Goal: Task Accomplishment & Management: Manage account settings

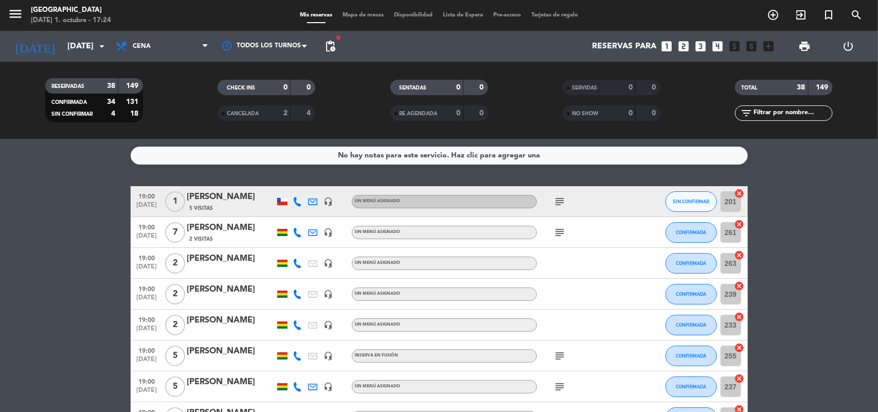
click at [364, 150] on div "No hay notas para este servicio. Haz clic para agregar una" at bounding box center [439, 156] width 202 height 12
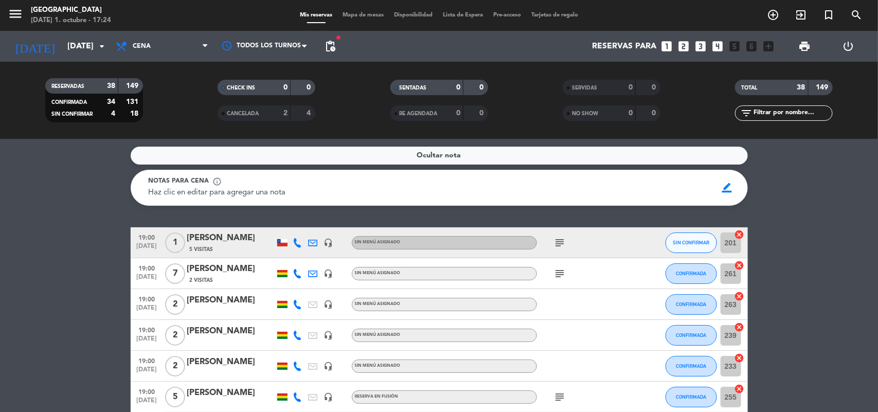
click at [600, 158] on div "Ocultar nota" at bounding box center [439, 156] width 617 height 18
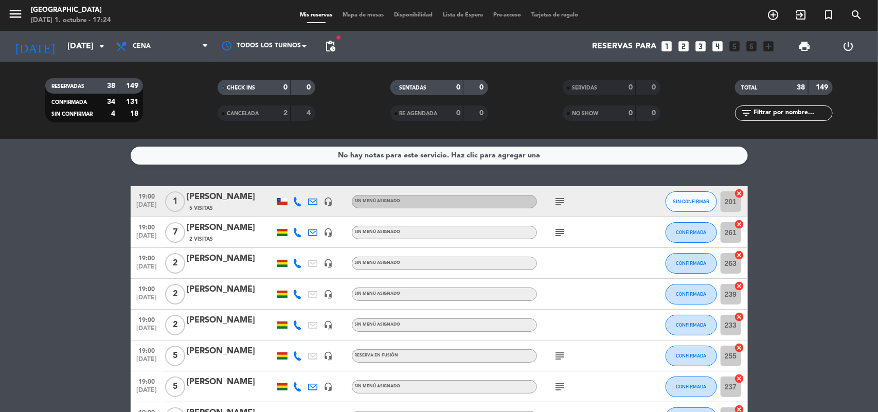
click at [600, 158] on div "No hay notas para este servicio. Haz clic para agregar una" at bounding box center [439, 156] width 617 height 18
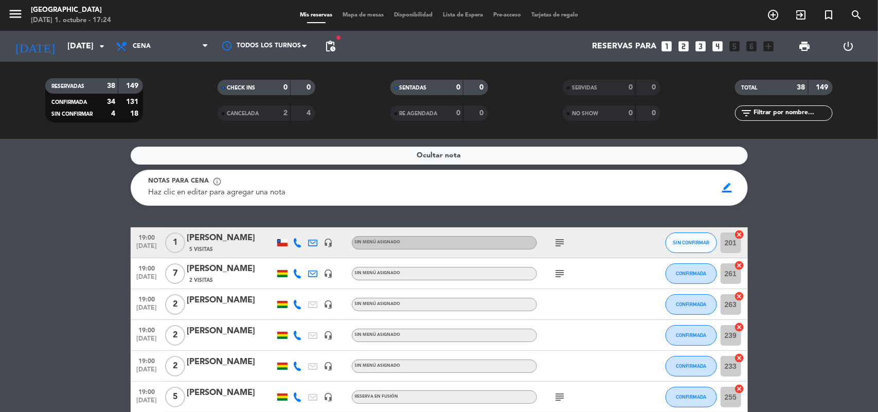
drag, startPoint x: 721, startPoint y: 186, endPoint x: 536, endPoint y: 193, distance: 185.8
click at [721, 186] on span "border_color" at bounding box center [727, 188] width 20 height 20
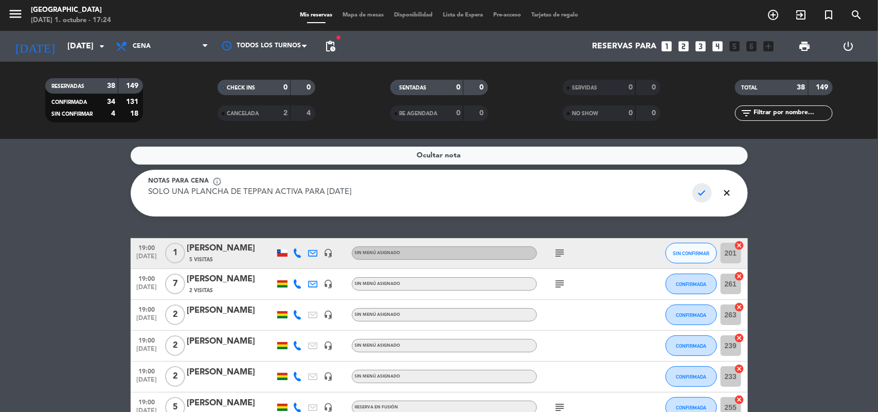
click at [699, 190] on span "check" at bounding box center [702, 193] width 20 height 20
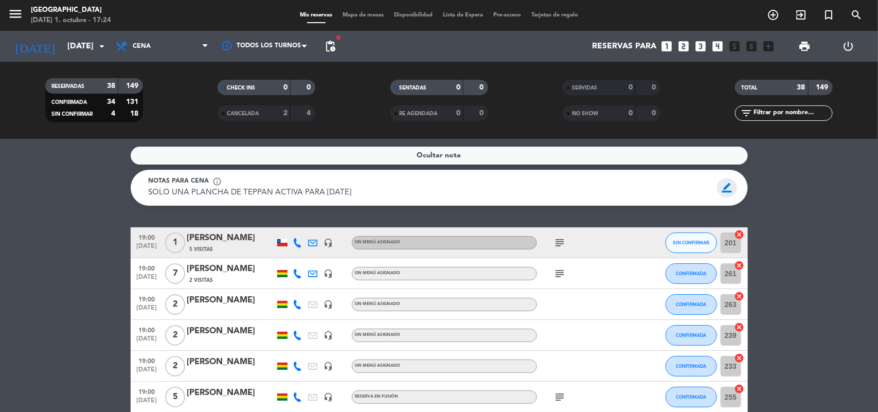
click at [723, 188] on span "border_color" at bounding box center [727, 188] width 20 height 20
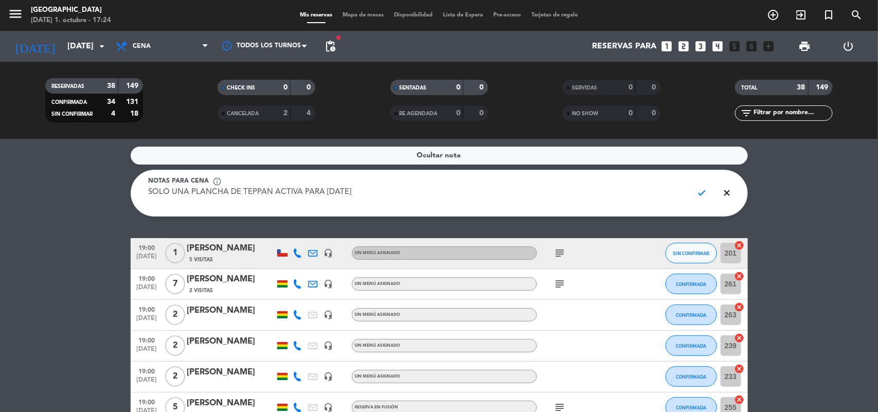
click at [470, 186] on div "Notas para cena info_outline" at bounding box center [417, 181] width 536 height 10
click at [633, 196] on textarea "SOLO UNA PLANCHA DE TEPPAN ACTIVA PARA [DATE]" at bounding box center [417, 198] width 536 height 23
click at [702, 194] on span "check" at bounding box center [702, 193] width 20 height 20
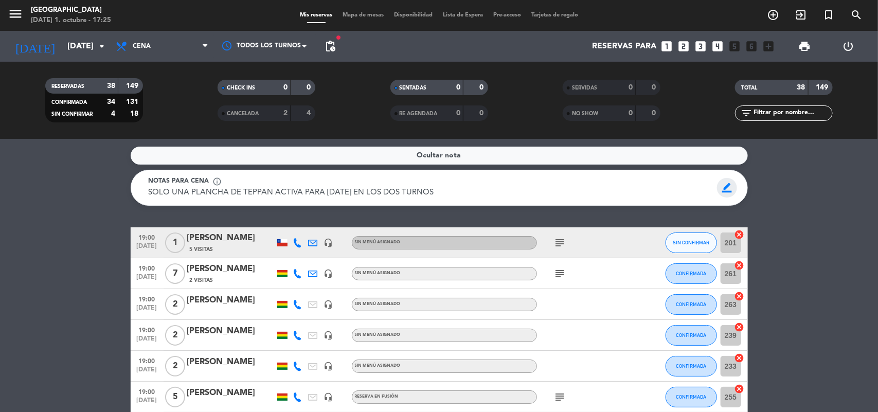
click at [720, 187] on span "border_color" at bounding box center [727, 188] width 20 height 20
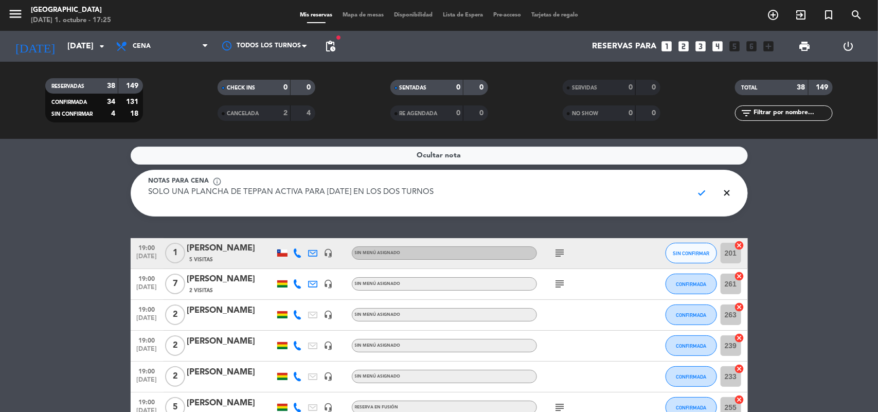
click at [320, 196] on textarea "SOLO UNA PLANCHA DE TEPPAN ACTIVA PARA [DATE] EN LOS DOS TURNOS" at bounding box center [417, 198] width 536 height 23
click at [356, 188] on textarea "SOLO UNA PLANCHA DE TEPPAN ACTIVA PARA [DATE] EN LOS DOS TURNOS" at bounding box center [417, 198] width 536 height 23
click at [351, 189] on textarea "SOLO UNA PLANCHA DE TEPPAN ACTIVA PARA [DATE] EN LOS DOS TURNOS" at bounding box center [417, 198] width 536 height 23
click at [396, 193] on textarea "SOLO UNA PLANCHA DE TEPPAN ACTIVA PARA [DATE] POR LOS DOS TURNOS" at bounding box center [417, 198] width 536 height 23
click at [394, 184] on div "Notas para cena info_outline" at bounding box center [417, 181] width 536 height 10
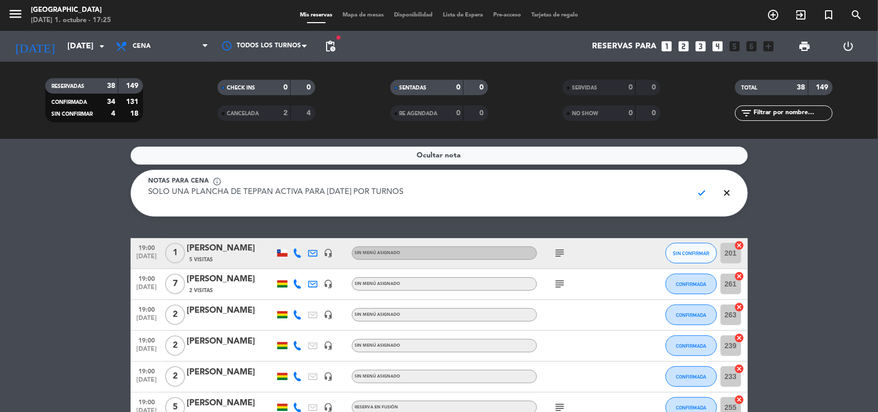
click at [399, 193] on textarea "SOLO UNA PLANCHA DE TEPPAN ACTIVA PARA [DATE] POR TURNOS" at bounding box center [417, 198] width 536 height 23
type textarea "SOLO UNA PLANCHA DE TEPPAN ACTIVA PARA [DATE] POR TURNO"
click at [708, 189] on span "check" at bounding box center [702, 193] width 20 height 20
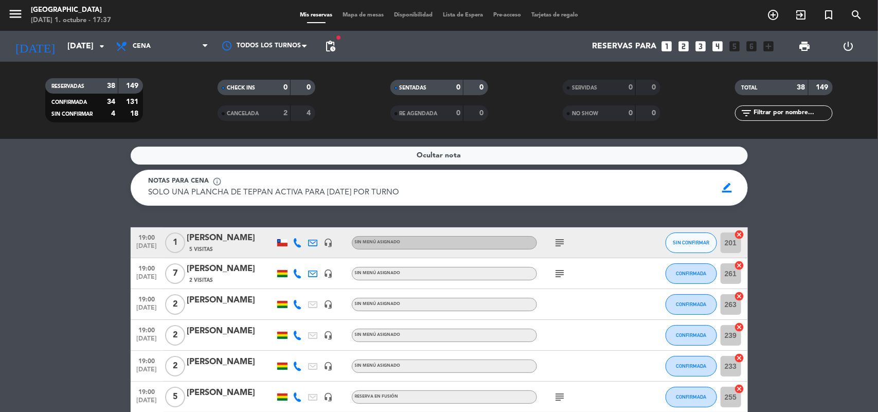
click at [64, 214] on div "Ocultar nota Notas para cena info_outline SOLO UNA PLANCHA DE TEPPAN ACTIVA PAR…" at bounding box center [439, 275] width 878 height 273
drag, startPoint x: 152, startPoint y: 52, endPoint x: 146, endPoint y: 55, distance: 7.2
click at [151, 52] on span "Cena" at bounding box center [162, 46] width 103 height 23
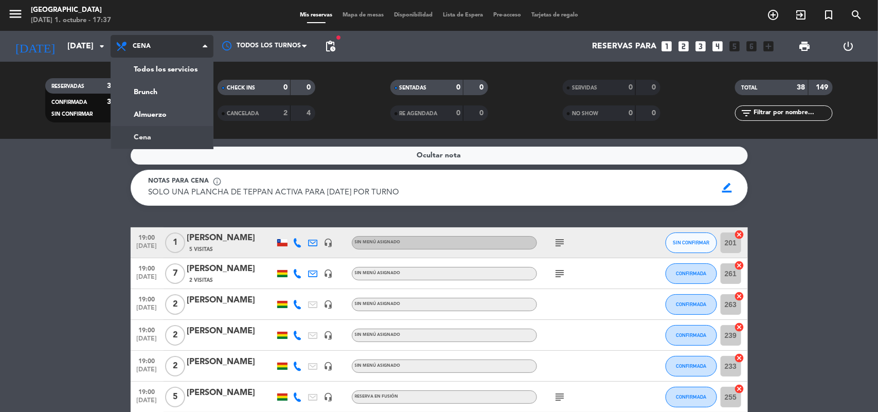
click at [150, 135] on div "menu [GEOGRAPHIC_DATA] [DATE] 1. octubre - 17:37 Mis reservas Mapa de mesas Dis…" at bounding box center [439, 69] width 878 height 139
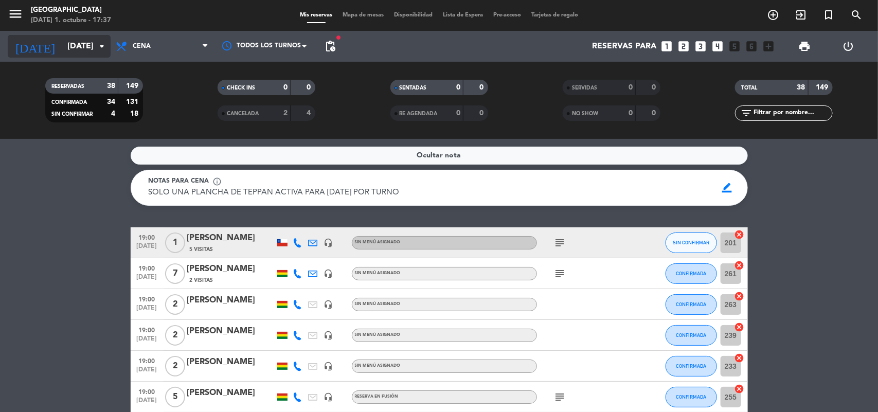
click at [101, 50] on icon "arrow_drop_down" at bounding box center [102, 46] width 12 height 12
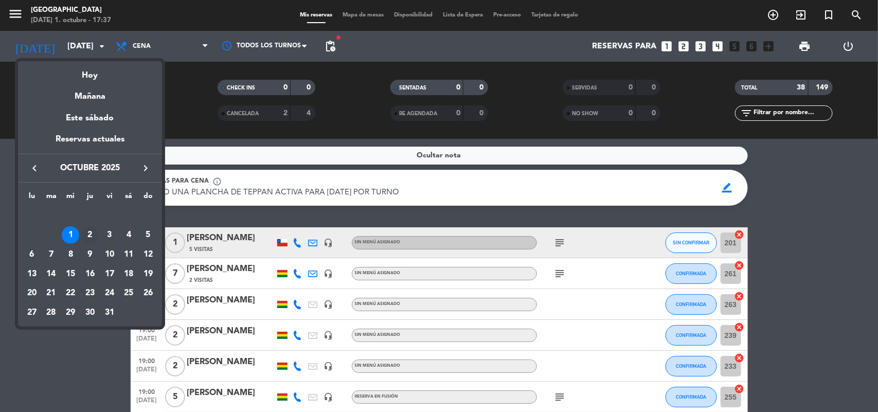
click at [89, 237] on div "2" at bounding box center [89, 234] width 17 height 17
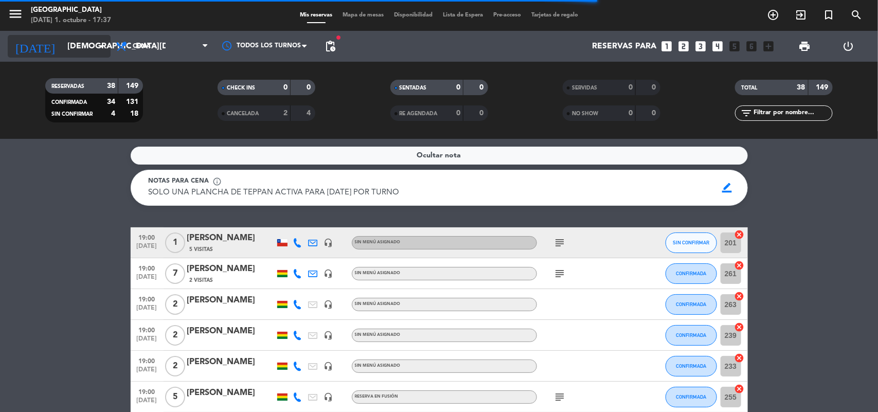
click at [87, 49] on input "[DEMOGRAPHIC_DATA][DATE]" at bounding box center [116, 47] width 108 height 20
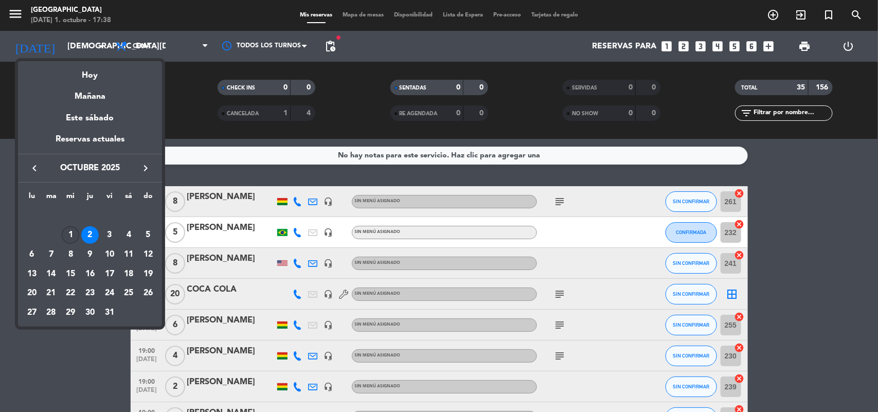
click at [70, 235] on div "1" at bounding box center [70, 234] width 17 height 17
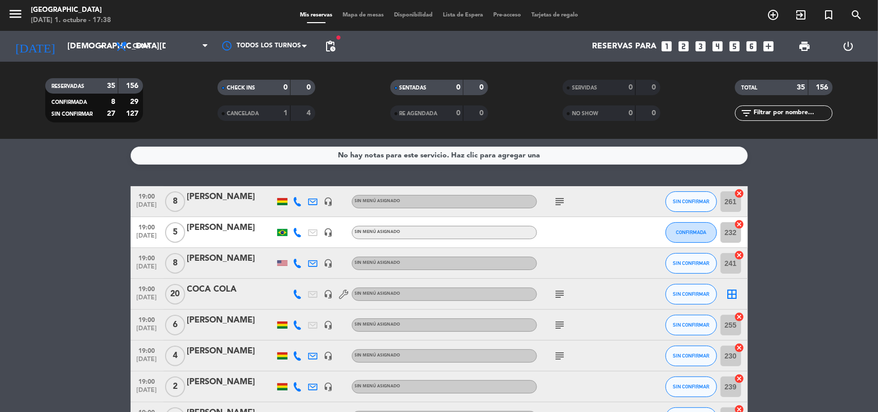
type input "[DATE]"
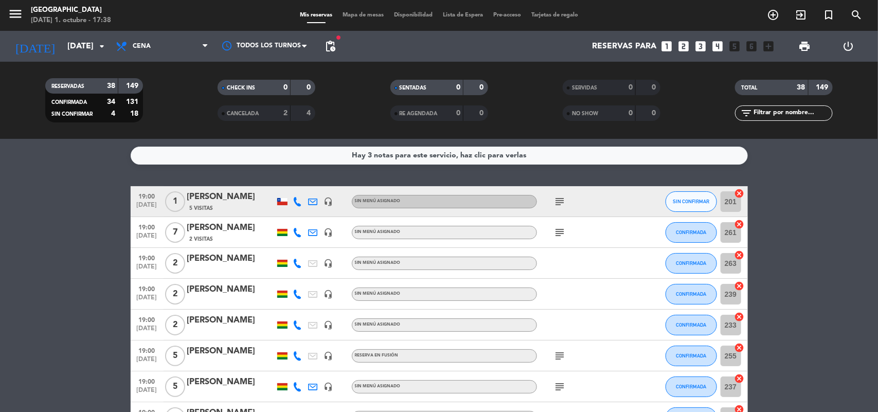
click at [484, 157] on div "Hay 3 notas para este servicio, haz clic para verlas" at bounding box center [439, 156] width 174 height 12
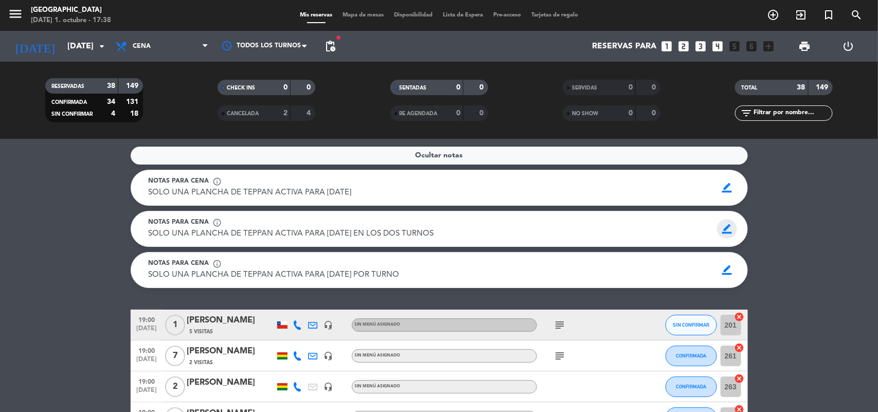
click at [723, 229] on span "border_color" at bounding box center [727, 229] width 20 height 20
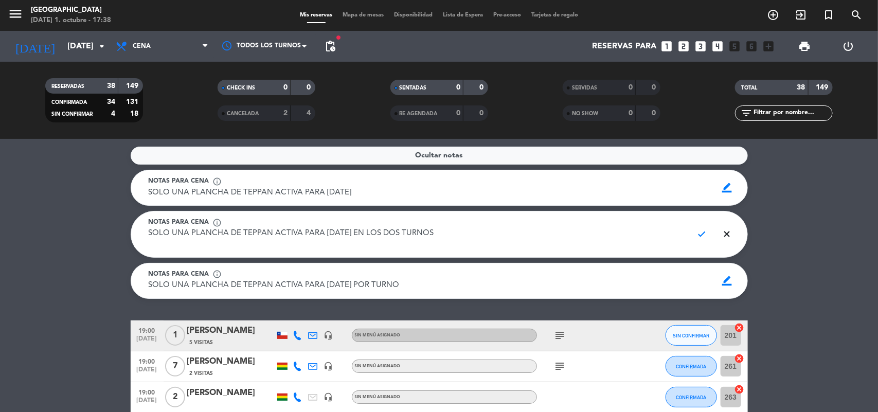
click at [646, 232] on textarea "SOLO UNA PLANCHA DE TEPPAN ACTIVA PARA [DATE] EN LOS DOS TURNOS" at bounding box center [417, 239] width 536 height 23
type textarea "S"
click at [700, 235] on span "check" at bounding box center [702, 234] width 20 height 20
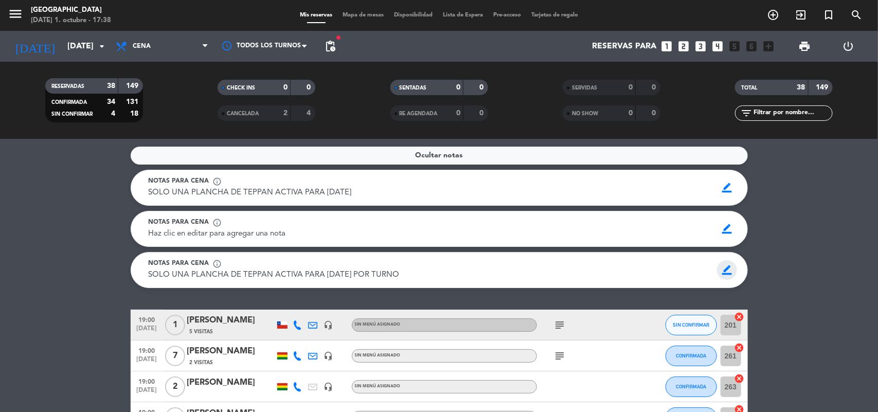
click at [729, 269] on span "border_color" at bounding box center [727, 270] width 20 height 20
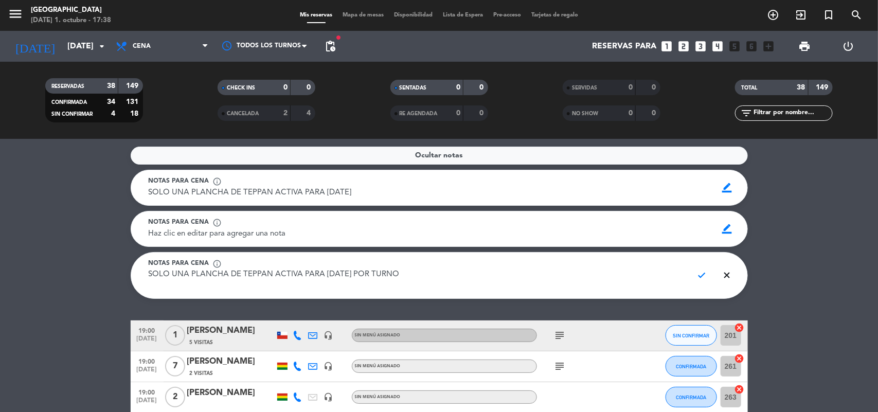
click at [416, 179] on div "Notas para cena info_outline" at bounding box center [429, 181] width 561 height 10
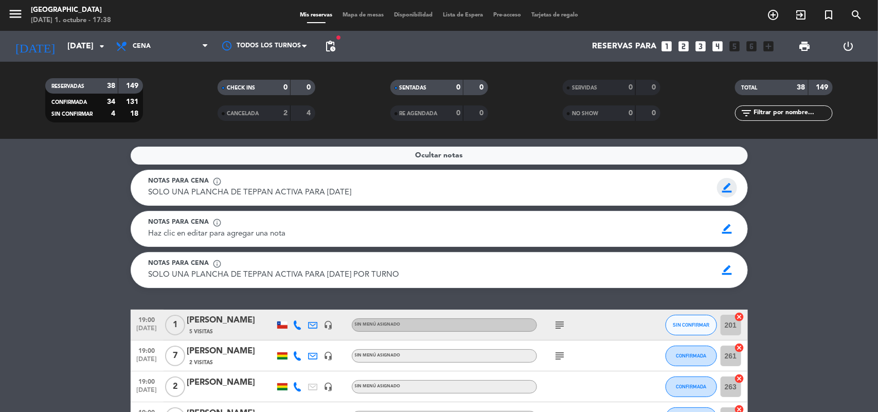
click at [720, 184] on span "border_color" at bounding box center [727, 188] width 20 height 20
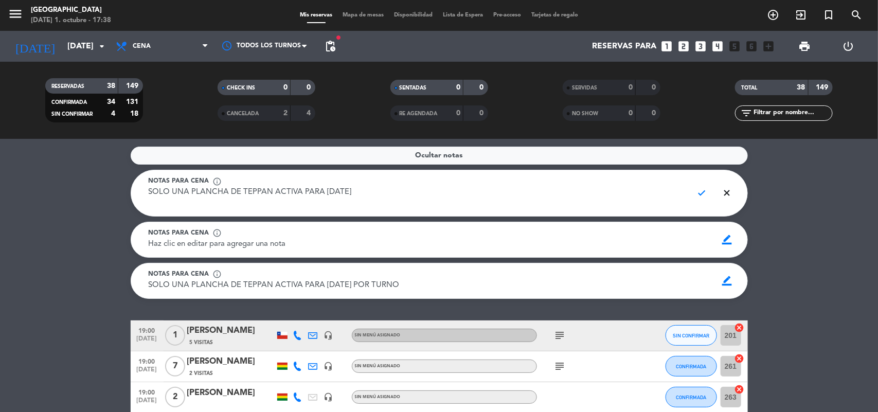
click at [644, 195] on textarea "SOLO UNA PLANCHA DE TEPPAN ACTIVA PARA [DATE]" at bounding box center [417, 198] width 536 height 23
type textarea "S"
click at [698, 193] on span "check" at bounding box center [702, 193] width 20 height 20
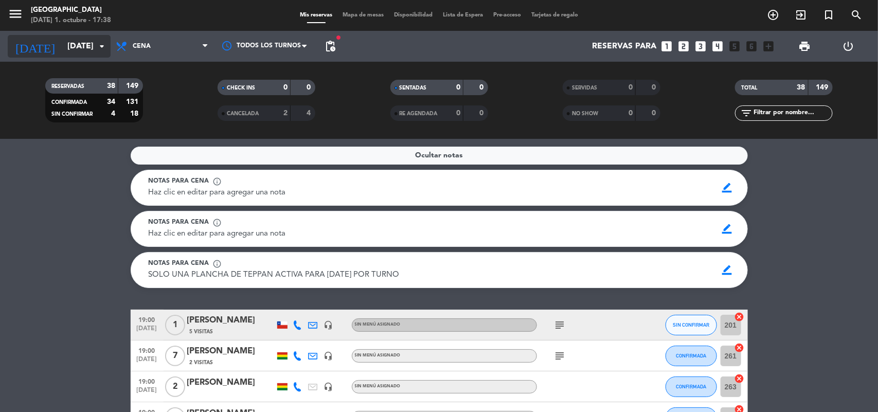
click at [91, 45] on input "[DATE]" at bounding box center [116, 47] width 108 height 20
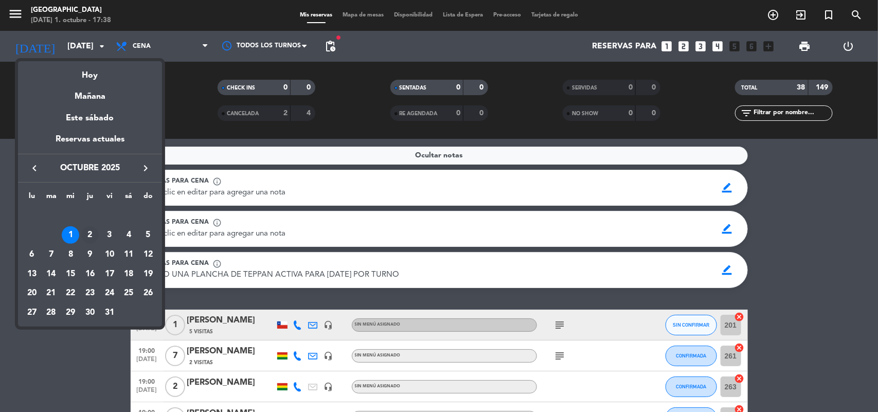
click at [89, 234] on div "2" at bounding box center [89, 234] width 17 height 17
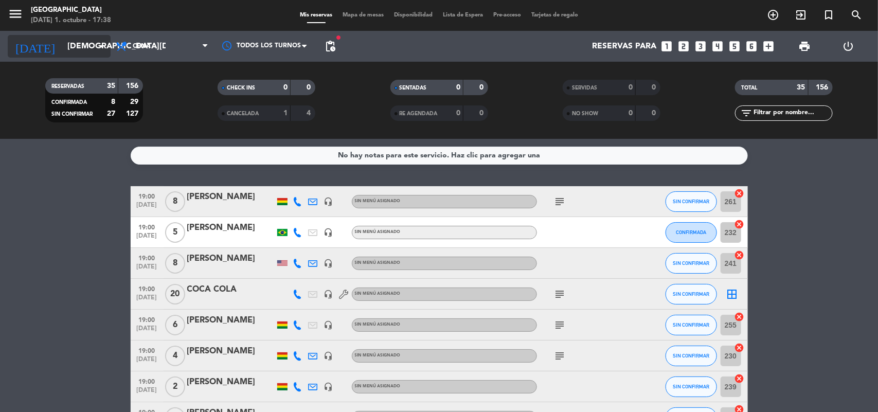
click at [104, 41] on icon "arrow_drop_down" at bounding box center [102, 46] width 12 height 12
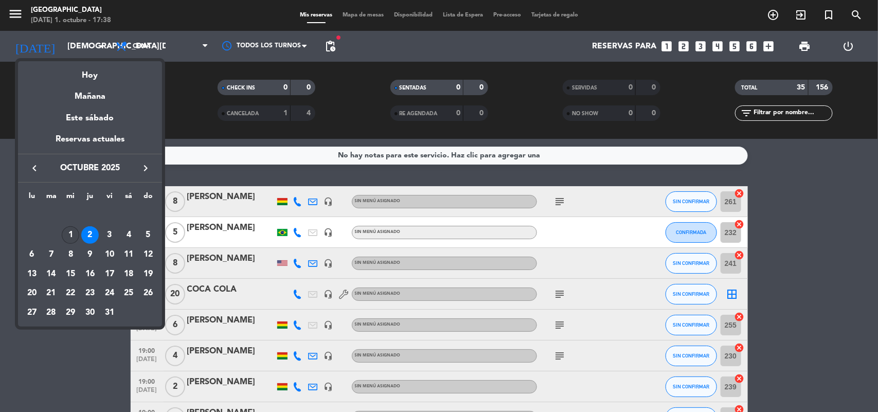
click at [67, 237] on div "1" at bounding box center [70, 234] width 17 height 17
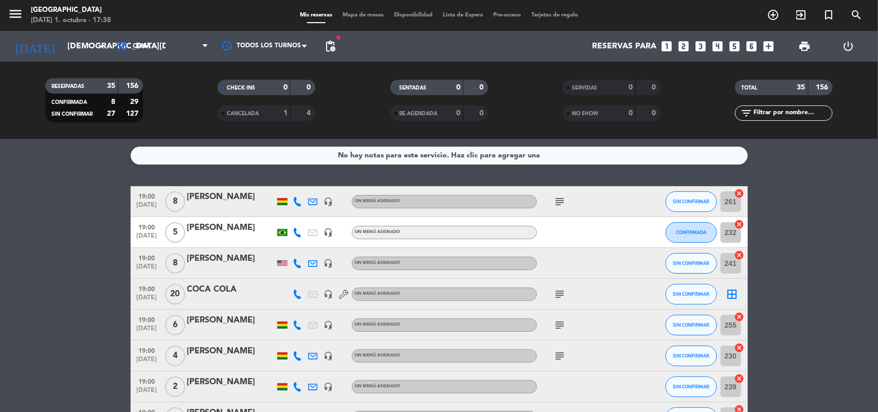
type input "[DATE]"
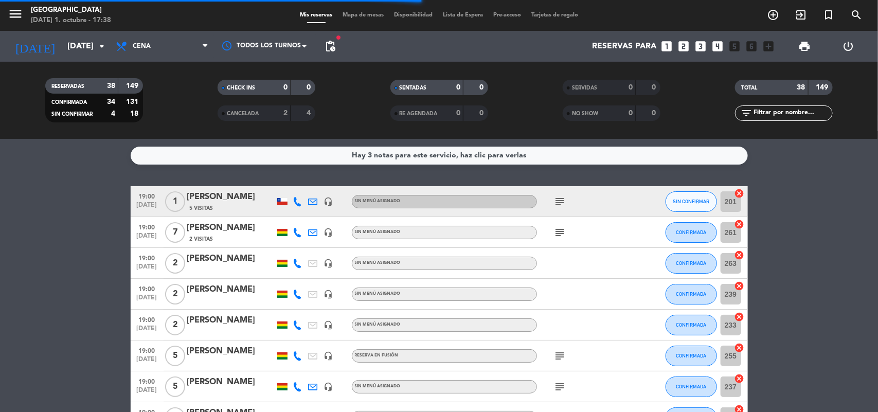
click at [520, 159] on div "Hay 3 notas para este servicio, haz clic para verlas" at bounding box center [439, 156] width 174 height 12
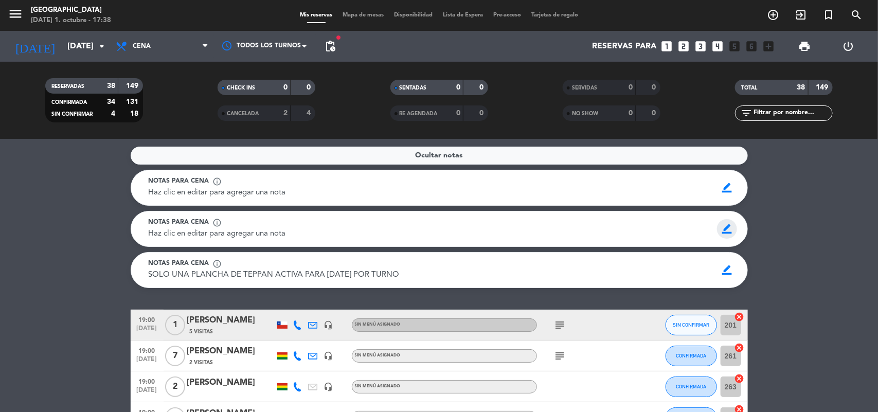
click at [723, 229] on span "border_color" at bounding box center [727, 229] width 20 height 20
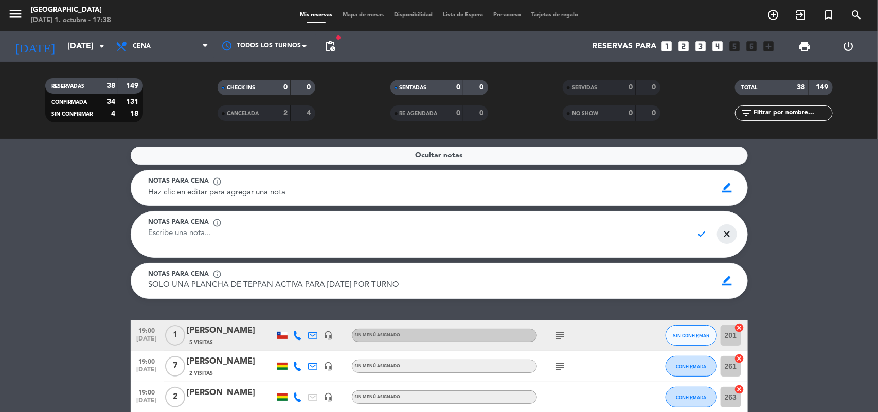
click at [728, 232] on span "close" at bounding box center [727, 234] width 20 height 20
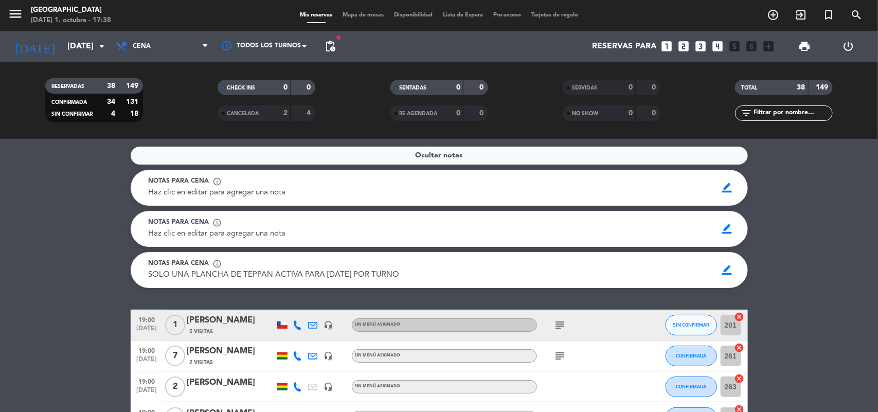
click at [540, 223] on div "Notas para cena info_outline" at bounding box center [429, 222] width 561 height 10
drag, startPoint x: 540, startPoint y: 223, endPoint x: 212, endPoint y: 224, distance: 328.0
click at [213, 224] on span "info_outline" at bounding box center [217, 222] width 9 height 9
click at [219, 222] on span "info_outline" at bounding box center [217, 222] width 9 height 9
click at [214, 223] on span "info_outline" at bounding box center [217, 222] width 9 height 9
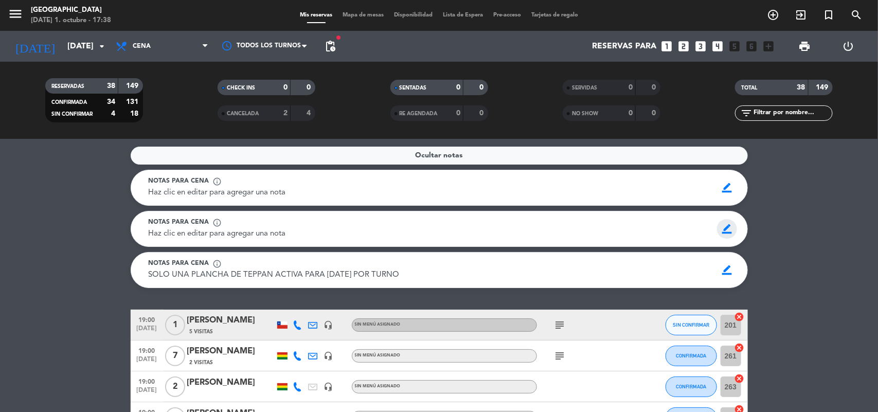
click at [729, 224] on span "border_color" at bounding box center [727, 229] width 20 height 20
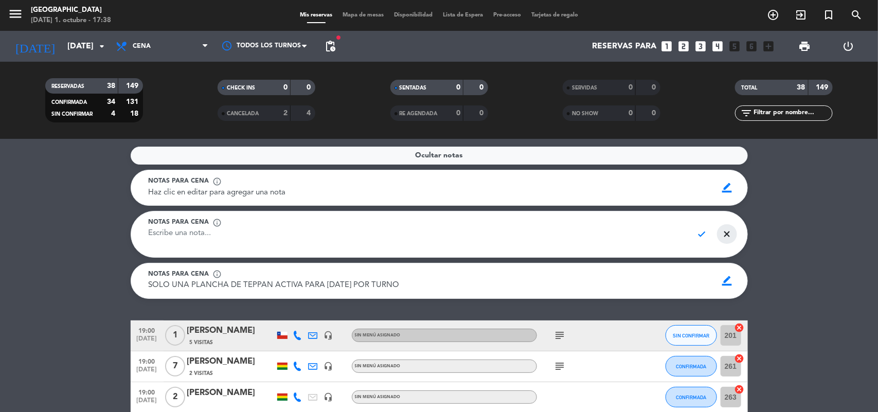
click at [729, 230] on span "close" at bounding box center [727, 234] width 20 height 20
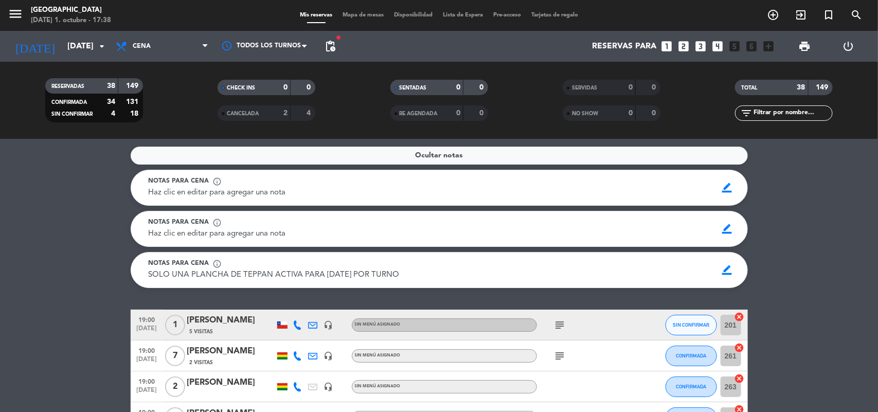
click at [663, 146] on div "Ocultar notas Notas para cena info_outline Haz clic en editar para agregar una …" at bounding box center [439, 275] width 878 height 273
click at [658, 153] on div "Ocultar notas" at bounding box center [439, 156] width 617 height 18
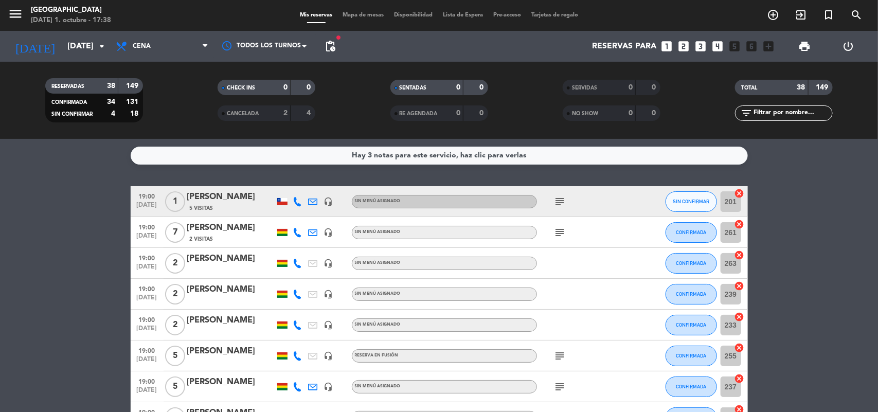
click at [354, 154] on div "Hay 3 notas para este servicio, haz clic para verlas" at bounding box center [439, 156] width 174 height 12
